Goal: Task Accomplishment & Management: Manage account settings

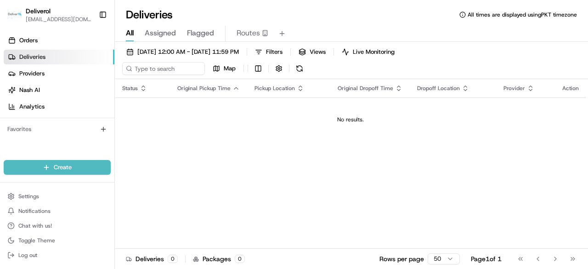
click at [40, 62] on link "Deliveries" at bounding box center [59, 57] width 111 height 15
click at [30, 196] on span "Settings" at bounding box center [28, 196] width 21 height 7
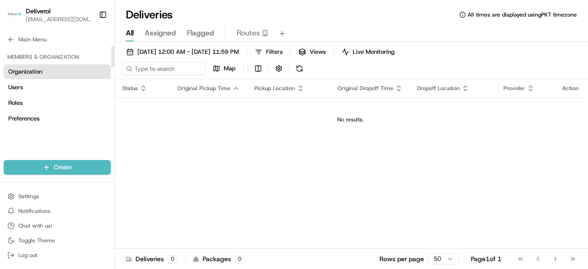
click at [29, 70] on span "Organization" at bounding box center [25, 72] width 34 height 8
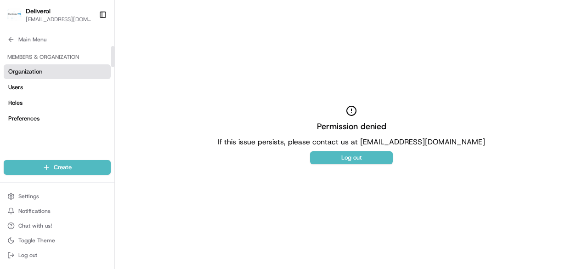
click at [29, 70] on span "Organization" at bounding box center [25, 72] width 34 height 8
click at [71, 86] on link "Users" at bounding box center [57, 87] width 107 height 15
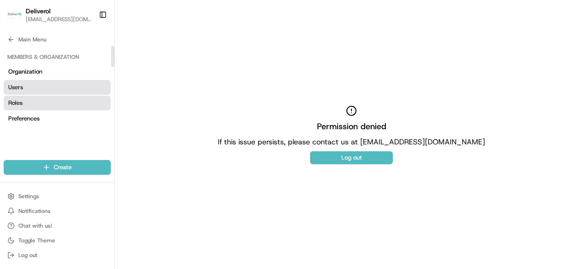
click at [40, 97] on link "Roles" at bounding box center [57, 103] width 107 height 15
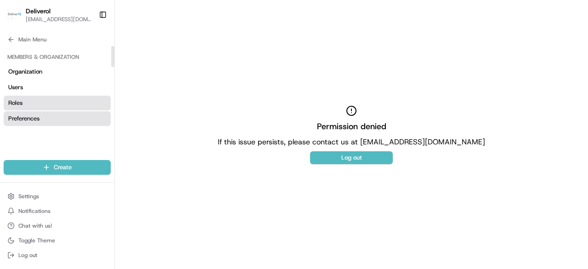
click at [30, 122] on span "Preferences" at bounding box center [23, 118] width 31 height 8
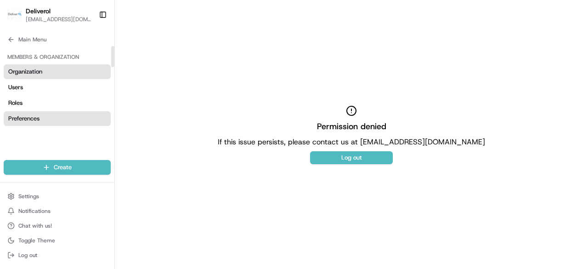
click at [50, 67] on link "Organization" at bounding box center [57, 71] width 107 height 15
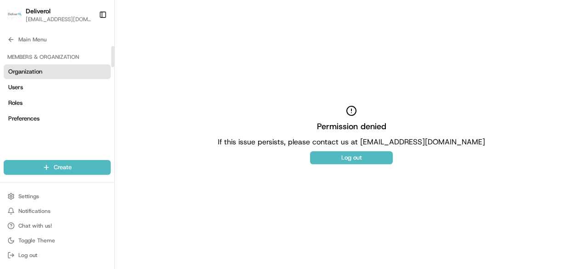
click at [50, 67] on link "Organization" at bounding box center [57, 71] width 107 height 15
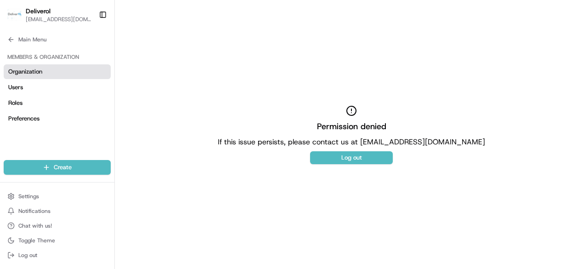
click at [349, 129] on h2 "Permission denied" at bounding box center [351, 126] width 69 height 13
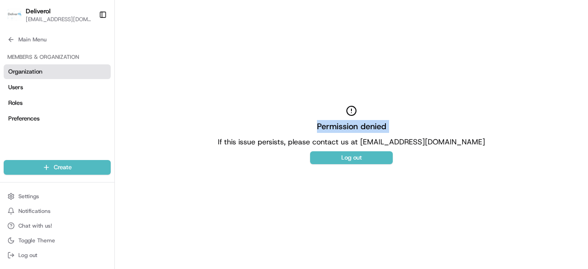
click at [349, 129] on h2 "Permission denied" at bounding box center [351, 126] width 69 height 13
click at [191, 159] on div "Permission denied If this issue persists, please contact us at [EMAIL_ADDRESS][…" at bounding box center [351, 134] width 473 height 269
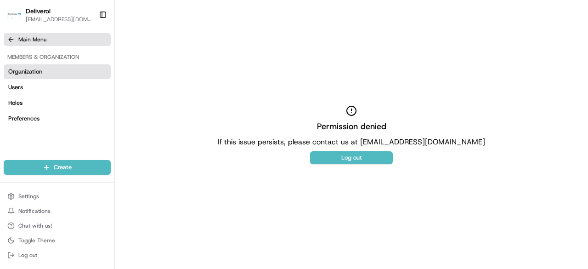
click at [8, 38] on icon at bounding box center [10, 39] width 7 height 7
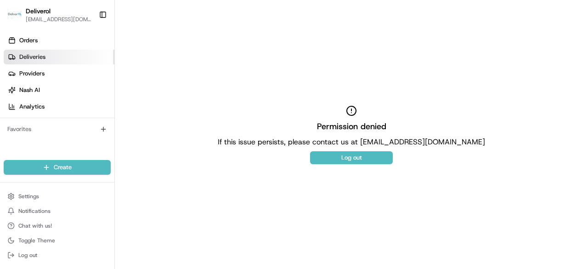
click at [32, 59] on span "Deliveries" at bounding box center [32, 57] width 26 height 8
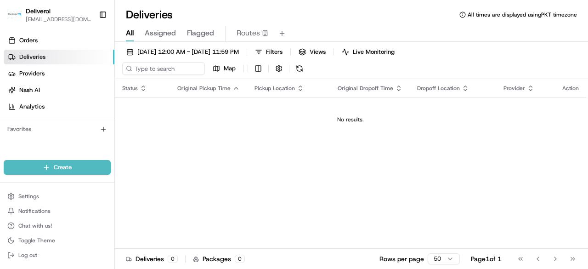
click at [49, 59] on link "Deliveries" at bounding box center [59, 57] width 111 height 15
click at [47, 257] on button "Log out" at bounding box center [57, 255] width 107 height 13
